Goal: Task Accomplishment & Management: Use online tool/utility

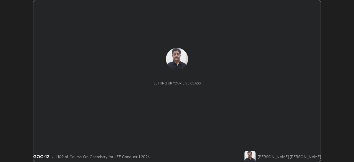
scroll to position [162, 353]
click at [178, 61] on img at bounding box center [177, 59] width 22 height 22
click at [179, 60] on img at bounding box center [177, 59] width 22 height 22
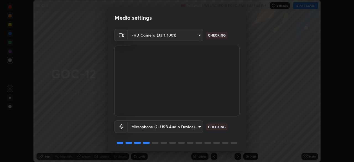
scroll to position [20, 0]
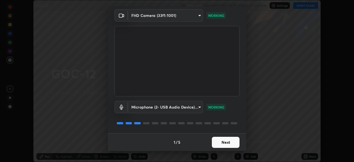
click at [227, 143] on button "Next" at bounding box center [226, 141] width 28 height 11
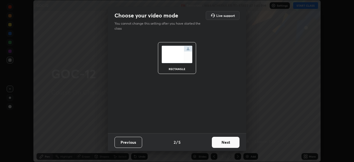
click at [226, 142] on button "Next" at bounding box center [226, 141] width 28 height 11
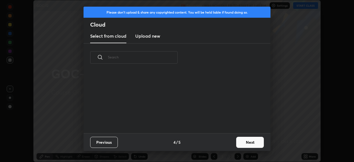
click at [228, 142] on div "Previous 4 / 5 Next" at bounding box center [176, 142] width 187 height 18
click at [247, 142] on button "Next" at bounding box center [250, 141] width 28 height 11
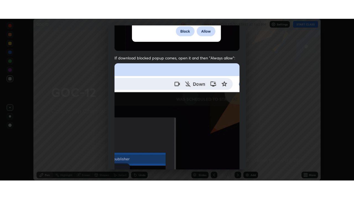
scroll to position [132, 0]
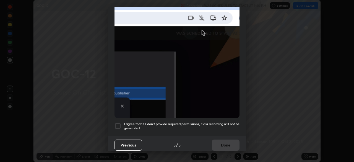
click at [119, 123] on div at bounding box center [117, 125] width 7 height 7
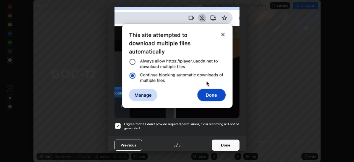
click at [222, 141] on button "Done" at bounding box center [226, 144] width 28 height 11
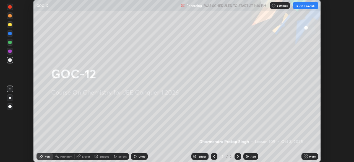
click at [304, 155] on icon at bounding box center [304, 154] width 1 height 1
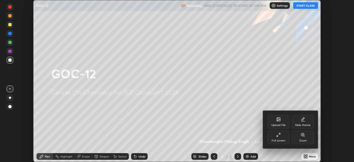
click at [278, 137] on div "Full screen" at bounding box center [278, 136] width 22 height 13
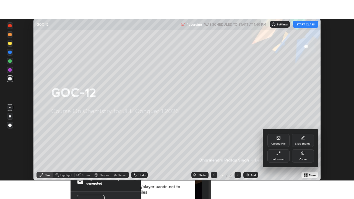
scroll to position [199, 354]
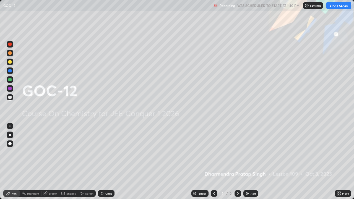
click at [339, 8] on button "START CLASS" at bounding box center [338, 5] width 25 height 7
click at [250, 161] on div "Add" at bounding box center [252, 193] width 5 height 3
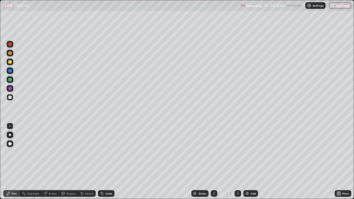
click at [247, 161] on img at bounding box center [247, 193] width 4 height 4
click at [254, 161] on div "Add" at bounding box center [252, 193] width 5 height 3
click at [249, 161] on div "Add" at bounding box center [250, 193] width 15 height 7
click at [247, 161] on img at bounding box center [247, 193] width 4 height 4
click at [54, 161] on div "Eraser" at bounding box center [53, 193] width 8 height 3
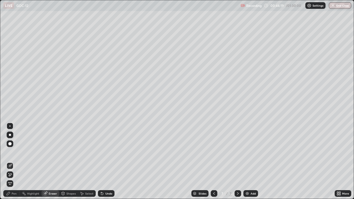
click at [16, 161] on div "Pen" at bounding box center [14, 193] width 5 height 3
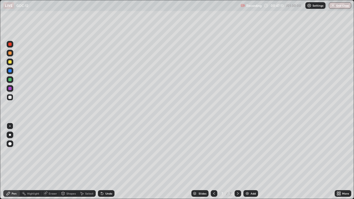
click at [249, 161] on div "Add" at bounding box center [250, 193] width 15 height 7
click at [247, 161] on img at bounding box center [247, 193] width 4 height 4
click at [255, 161] on div "Add" at bounding box center [250, 193] width 15 height 7
click at [252, 161] on div "Add" at bounding box center [252, 193] width 5 height 3
click at [250, 161] on div "Add" at bounding box center [252, 193] width 5 height 3
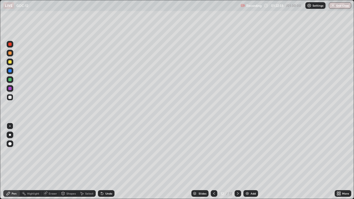
click at [11, 62] on div at bounding box center [9, 61] width 3 height 3
click at [9, 88] on div at bounding box center [9, 88] width 3 height 3
click at [10, 44] on div at bounding box center [9, 44] width 3 height 3
click at [11, 97] on div at bounding box center [9, 97] width 3 height 3
click at [11, 45] on div at bounding box center [9, 44] width 3 height 3
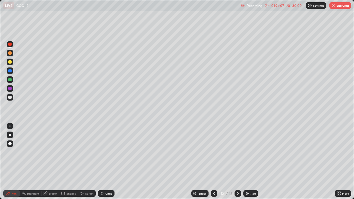
click at [12, 97] on div at bounding box center [10, 97] width 7 height 7
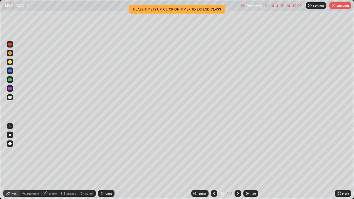
click at [275, 6] on div "01:31:15" at bounding box center [277, 5] width 15 height 3
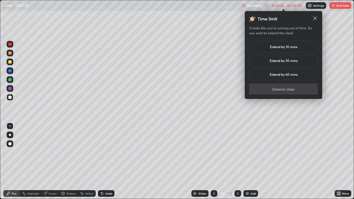
click at [289, 59] on h5 "Extend by 30 mins" at bounding box center [283, 60] width 28 height 5
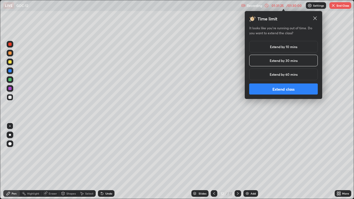
click at [288, 90] on button "Extend class" at bounding box center [283, 88] width 69 height 11
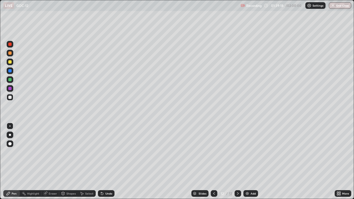
click at [252, 161] on div "Add" at bounding box center [252, 193] width 5 height 3
click at [250, 161] on div "Add" at bounding box center [252, 193] width 5 height 3
click at [245, 161] on img at bounding box center [247, 193] width 4 height 4
click at [252, 161] on div "Add" at bounding box center [252, 193] width 5 height 3
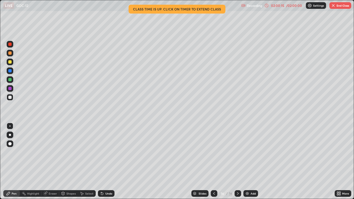
click at [13, 88] on div at bounding box center [10, 88] width 7 height 7
click at [277, 6] on div "02:00:32" at bounding box center [277, 5] width 15 height 3
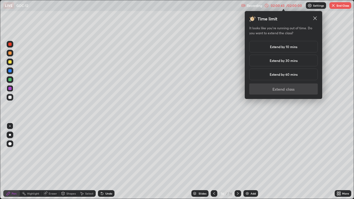
click at [287, 46] on h5 "Extend by 10 mins" at bounding box center [283, 46] width 27 height 5
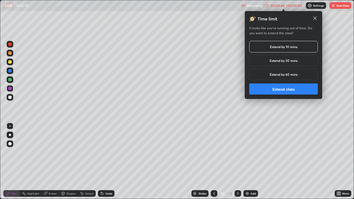
click at [281, 88] on button "Extend class" at bounding box center [283, 88] width 69 height 11
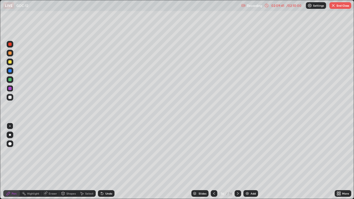
click at [280, 6] on div "02:09:41" at bounding box center [277, 5] width 15 height 3
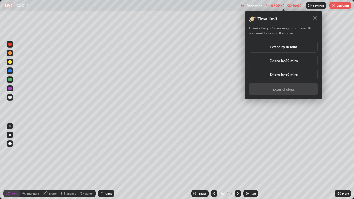
click at [284, 46] on h5 "Extend by 10 mins" at bounding box center [283, 46] width 27 height 5
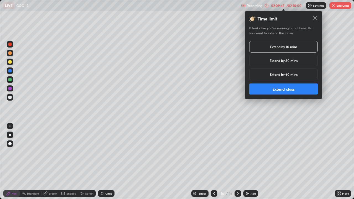
click at [288, 91] on button "Extend class" at bounding box center [283, 88] width 69 height 11
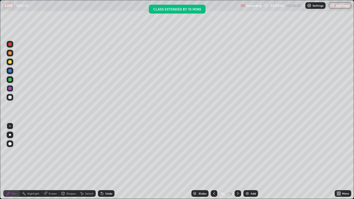
click at [254, 161] on div "Add" at bounding box center [250, 193] width 15 height 7
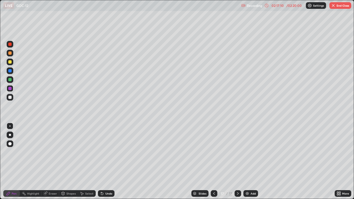
click at [11, 97] on div at bounding box center [9, 97] width 3 height 3
click at [55, 161] on div "Eraser" at bounding box center [53, 193] width 8 height 3
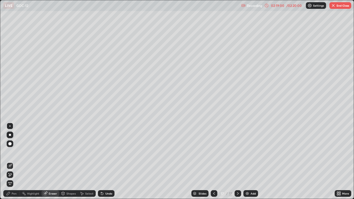
click at [18, 161] on div "Pen" at bounding box center [11, 193] width 17 height 7
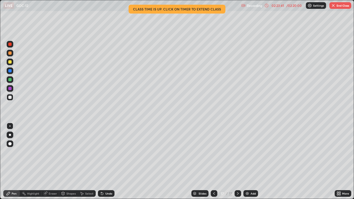
click at [335, 7] on button "End Class" at bounding box center [340, 5] width 22 height 7
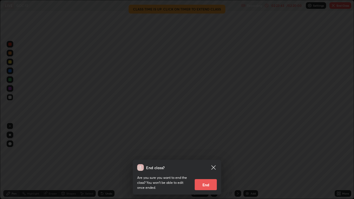
click at [206, 161] on button "End" at bounding box center [205, 184] width 22 height 11
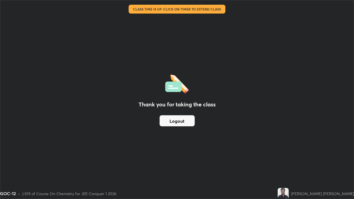
click at [177, 118] on button "Logout" at bounding box center [176, 120] width 35 height 11
